Goal: Task Accomplishment & Management: Manage account settings

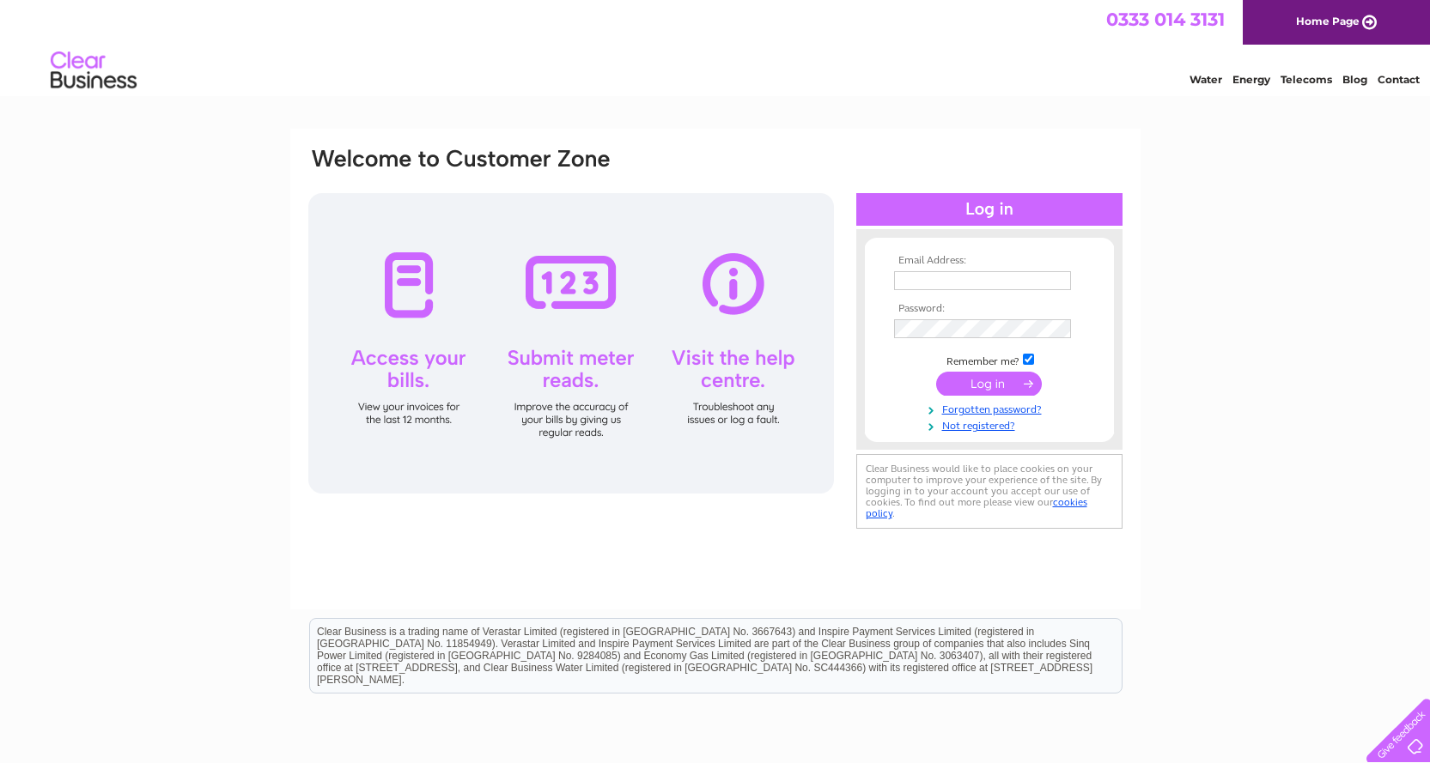
type input "[PERSON_NAME][EMAIL_ADDRESS][DOMAIN_NAME]"
click at [1005, 378] on input "submit" at bounding box center [989, 384] width 106 height 24
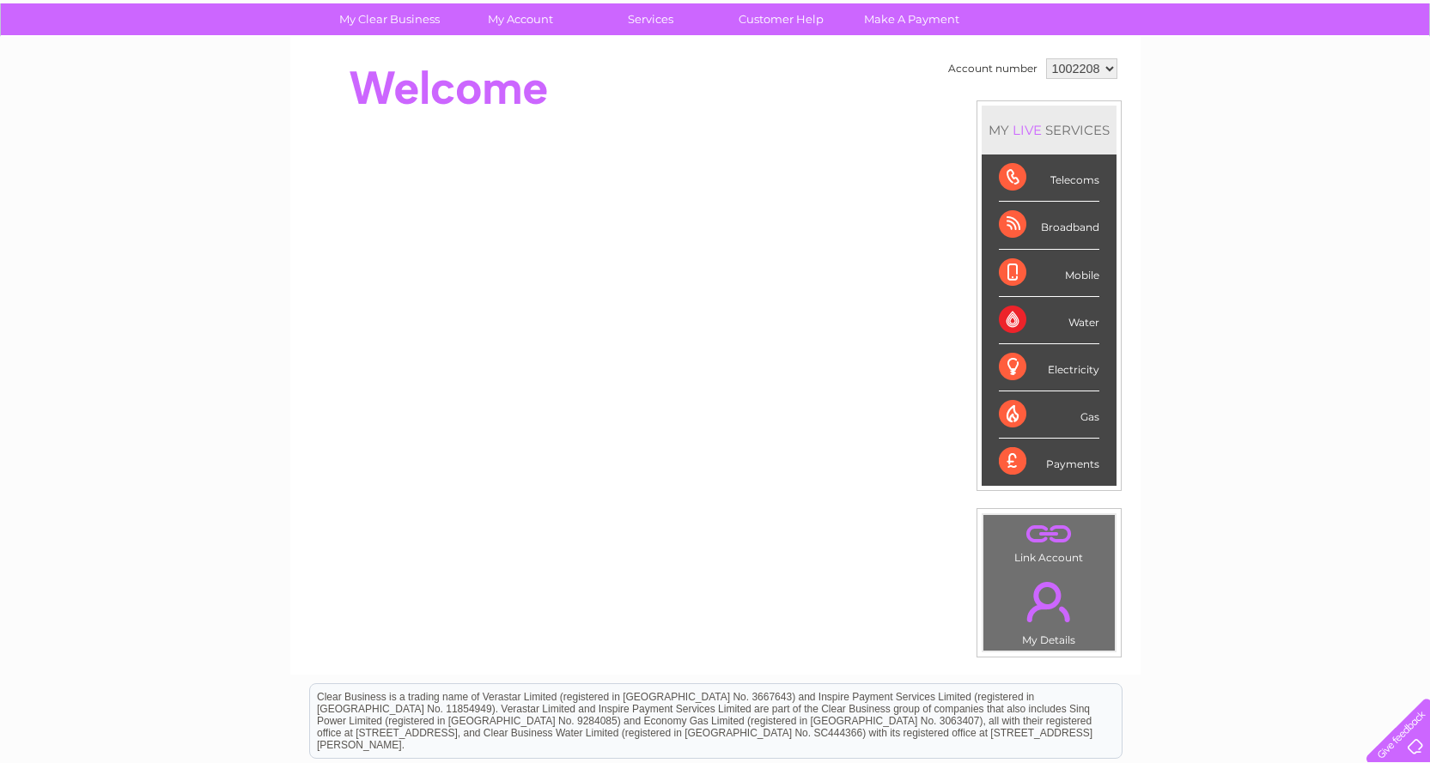
scroll to position [114, 0]
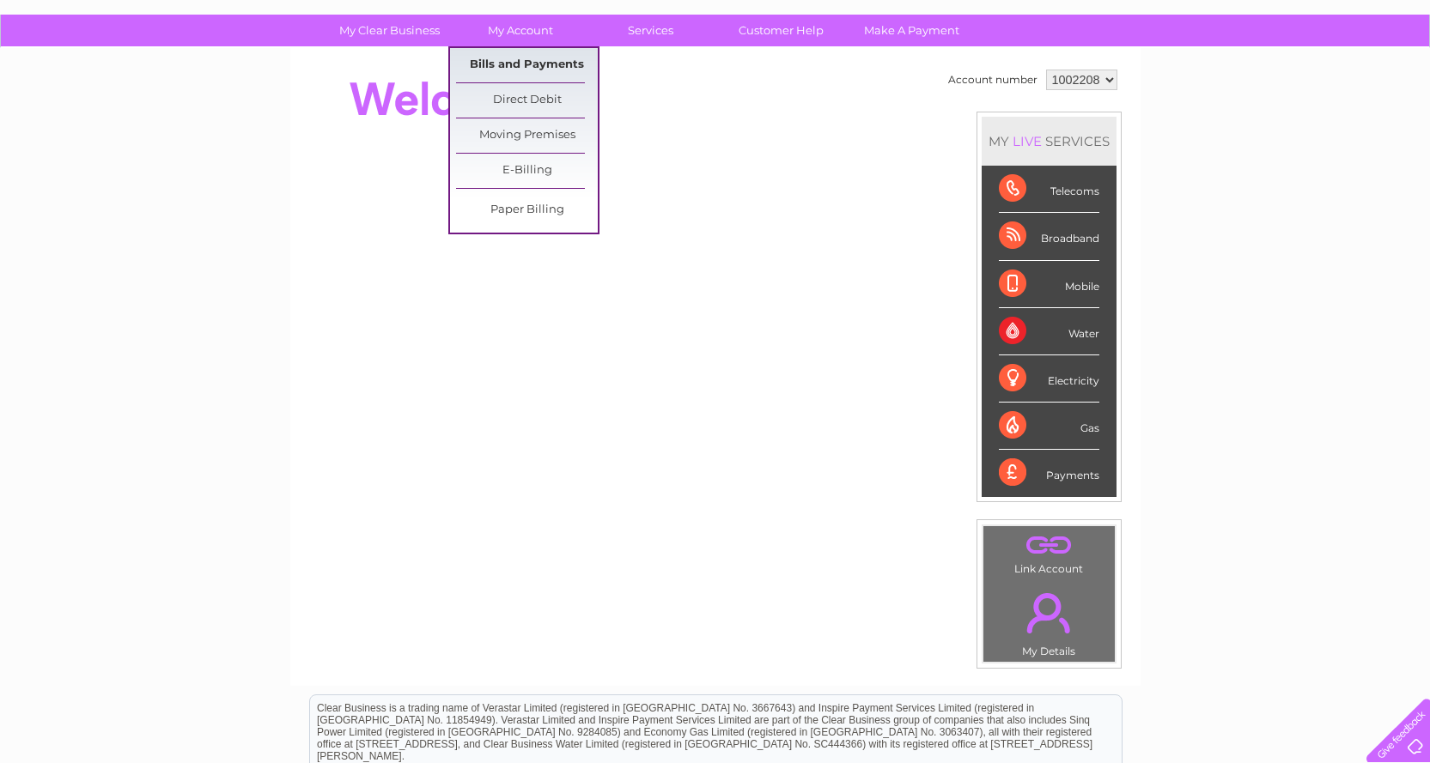
click at [510, 70] on link "Bills and Payments" at bounding box center [527, 65] width 142 height 34
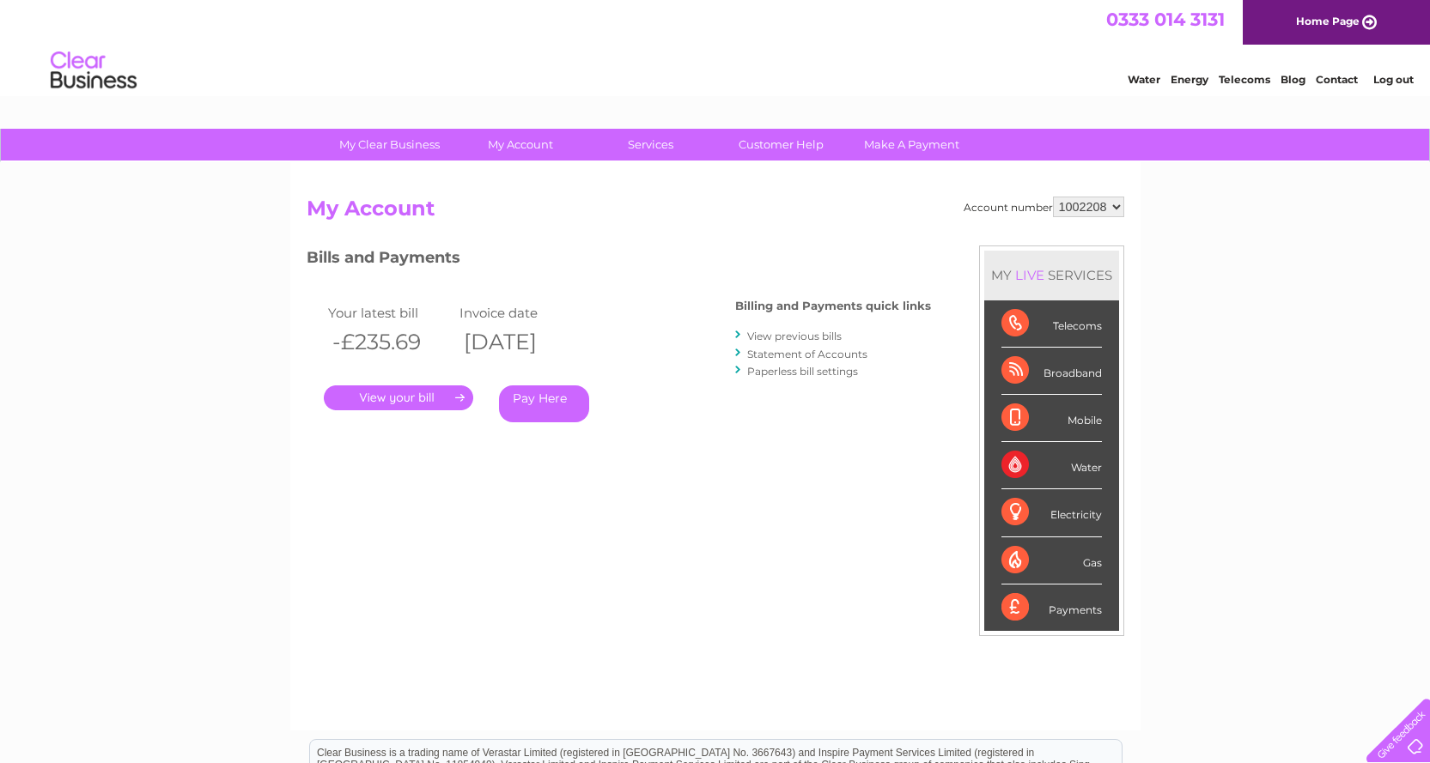
click at [407, 392] on link "." at bounding box center [398, 398] width 149 height 25
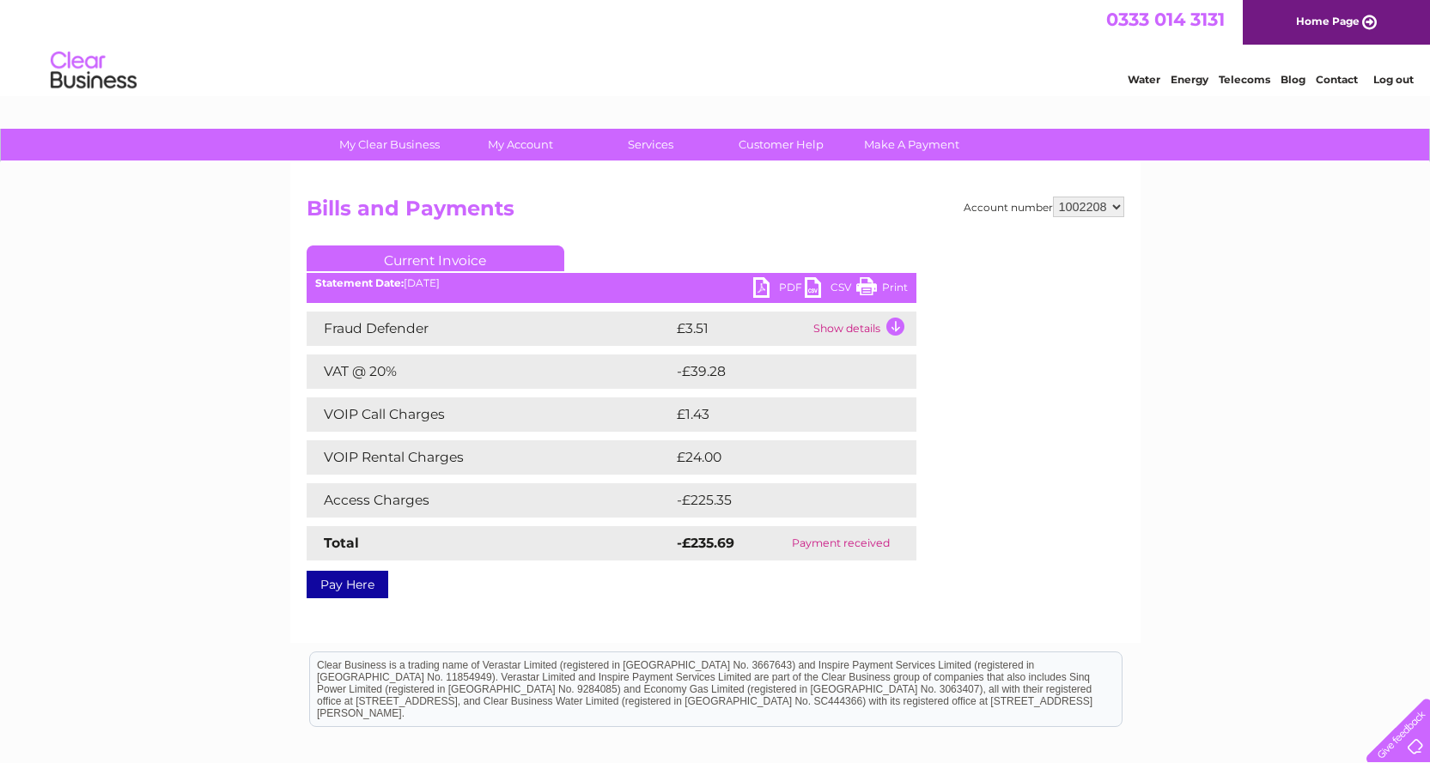
click at [756, 289] on link "PDF" at bounding box center [779, 289] width 52 height 25
click at [1384, 83] on link "Log out" at bounding box center [1393, 79] width 40 height 13
